Goal: Transaction & Acquisition: Book appointment/travel/reservation

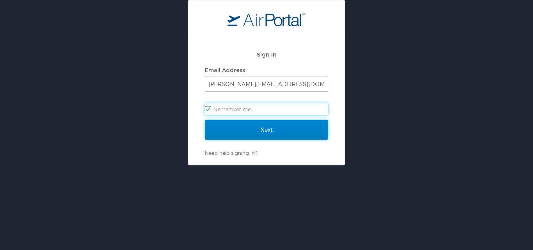
click at [228, 129] on input "Next" at bounding box center [266, 129] width 123 height 19
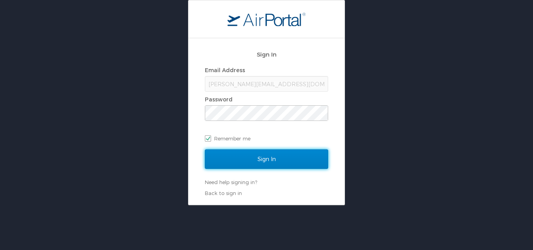
click at [227, 156] on input "Sign In" at bounding box center [266, 158] width 123 height 19
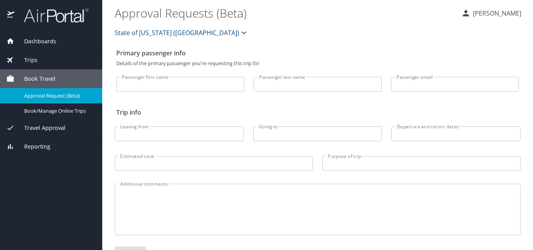
click at [130, 85] on input "Passenger first name" at bounding box center [180, 84] width 128 height 15
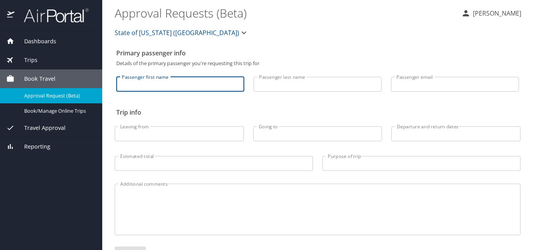
type input "[PERSON_NAME]"
click at [255, 83] on input "[PERSON_NAME]" at bounding box center [317, 84] width 128 height 15
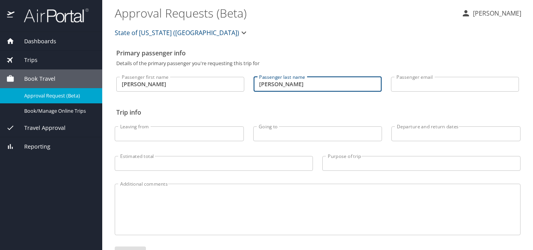
click at [405, 81] on input "Passenger email" at bounding box center [455, 84] width 128 height 15
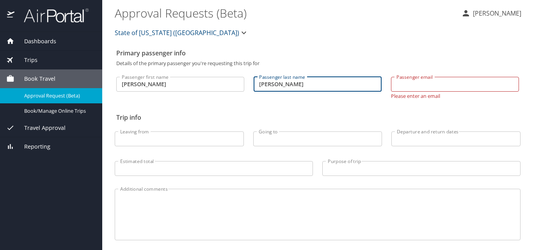
click at [303, 84] on input "[PERSON_NAME]" at bounding box center [317, 84] width 128 height 15
type input "D"
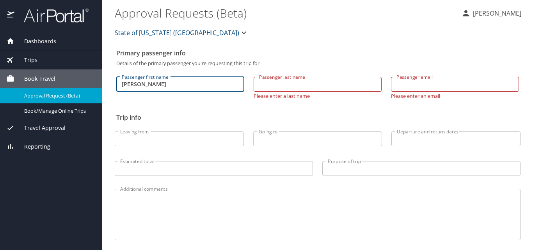
click at [142, 84] on input "[PERSON_NAME]" at bounding box center [180, 84] width 128 height 15
type input "C"
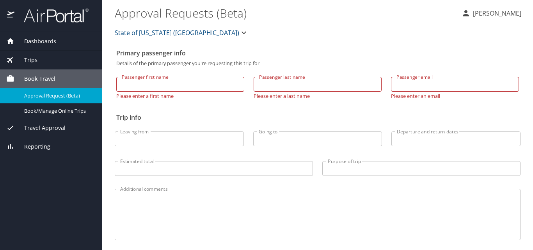
click at [88, 34] on div "Dashboards" at bounding box center [51, 41] width 102 height 19
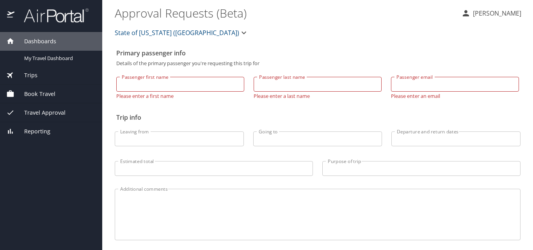
click at [43, 94] on span "Book Travel" at bounding box center [34, 94] width 41 height 9
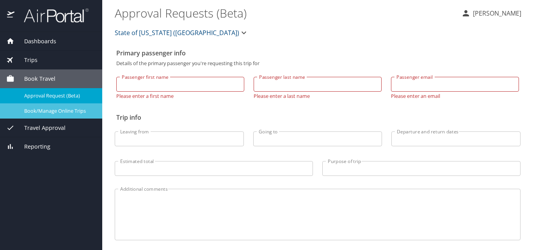
click at [45, 111] on span "Book/Manage Online Trips" at bounding box center [58, 110] width 69 height 7
